Goal: Task Accomplishment & Management: Manage account settings

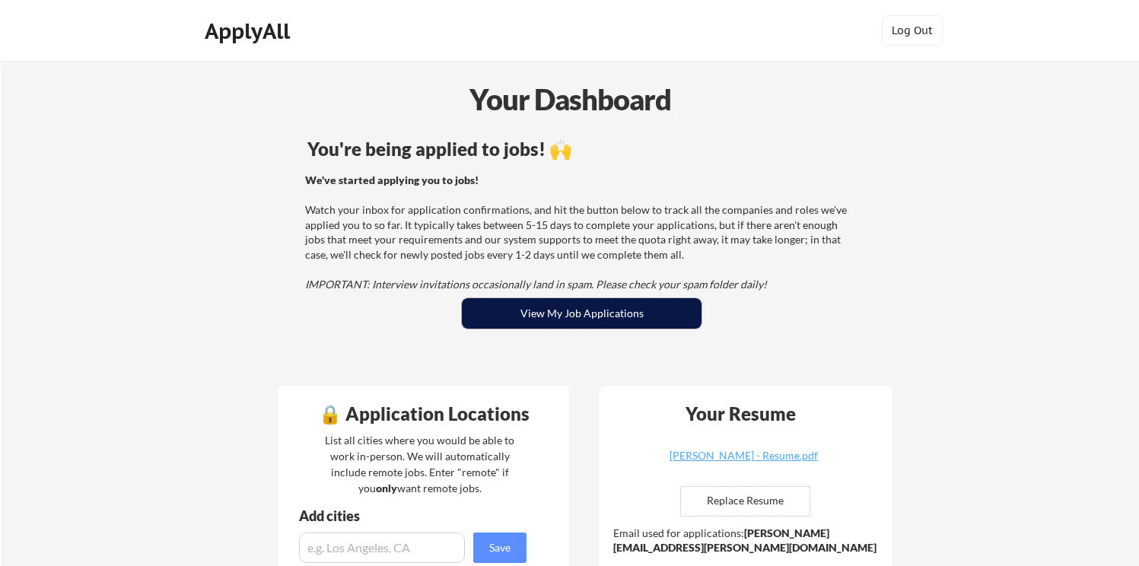
click at [658, 310] on button "View My Job Applications" at bounding box center [582, 313] width 240 height 30
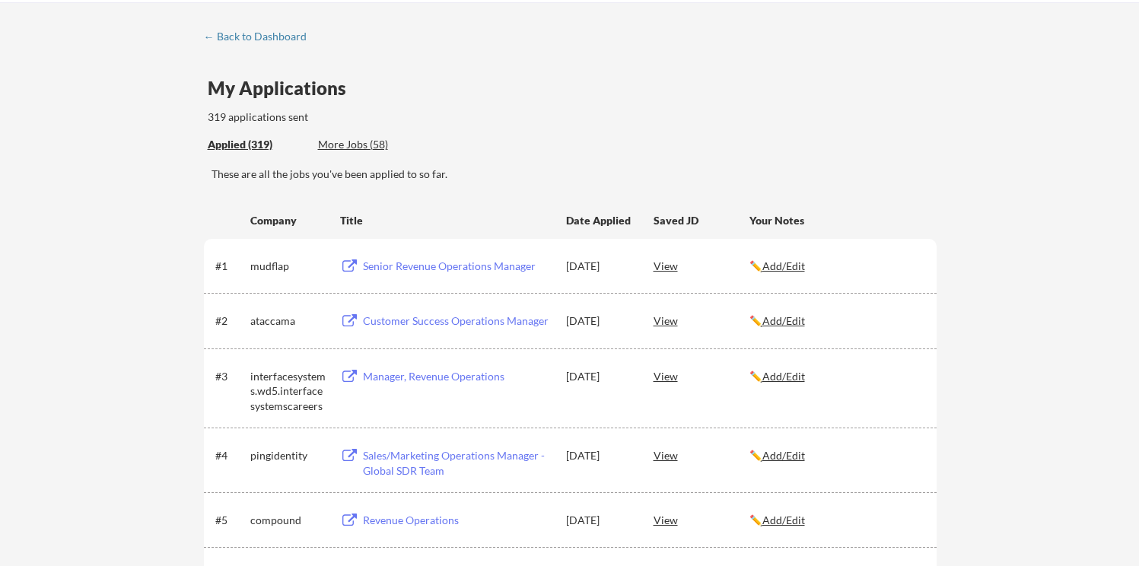
scroll to position [100, 0]
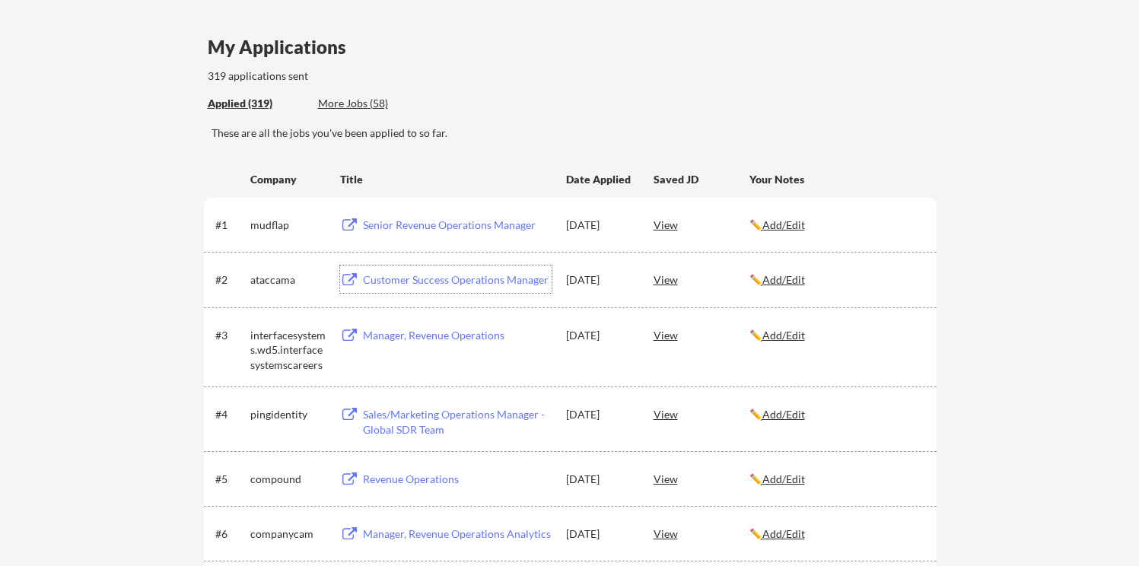
click at [418, 287] on div "Customer Success Operations Manager" at bounding box center [457, 279] width 189 height 15
click at [422, 224] on div "Senior Revenue Operations Manager" at bounding box center [457, 225] width 189 height 15
